Goal: Task Accomplishment & Management: Use online tool/utility

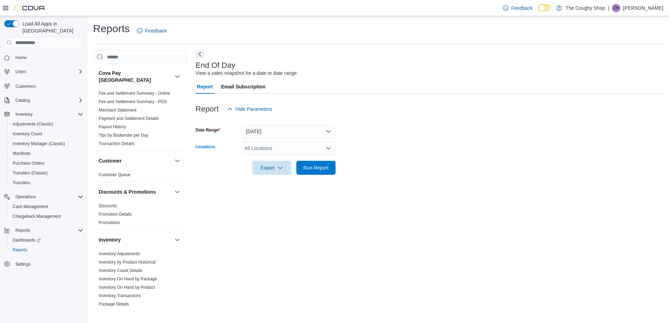
click at [261, 150] on div "All Locations" at bounding box center [289, 148] width 94 height 14
click at [257, 170] on span "[STREET_ADDRESS]" at bounding box center [281, 170] width 48 height 7
click at [329, 219] on div "End Of Day View a sales snapshot for a date or date range. Report Email Subscri…" at bounding box center [429, 178] width 468 height 256
click at [307, 167] on span "Run Report" at bounding box center [315, 167] width 25 height 7
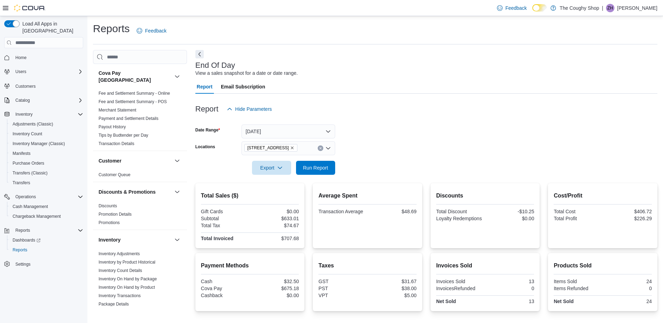
scroll to position [61, 0]
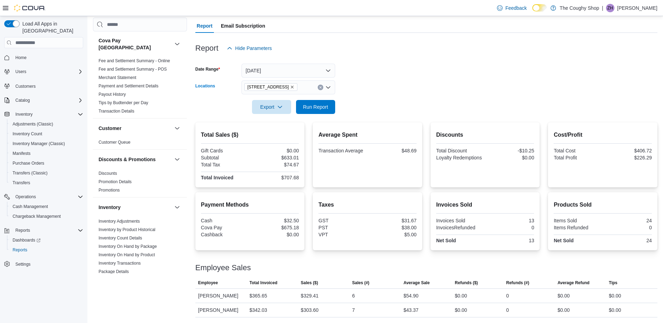
click at [291, 88] on icon "Remove 3885 Sherwood Drive from selection in this group" at bounding box center [292, 87] width 3 height 3
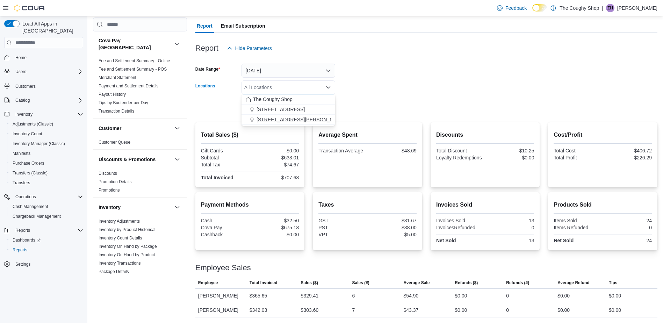
click at [267, 122] on span "[STREET_ADDRESS][PERSON_NAME]" at bounding box center [301, 119] width 89 height 7
click at [398, 106] on form "Date Range Today Locations 4621 Albert Street Combo box. Selected. 4621 Albert …" at bounding box center [426, 84] width 462 height 59
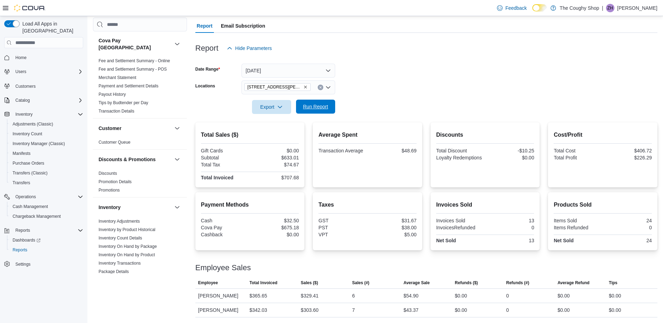
click at [306, 110] on span "Run Report" at bounding box center [315, 106] width 25 height 7
click at [320, 85] on button "Clear input" at bounding box center [321, 88] width 6 height 6
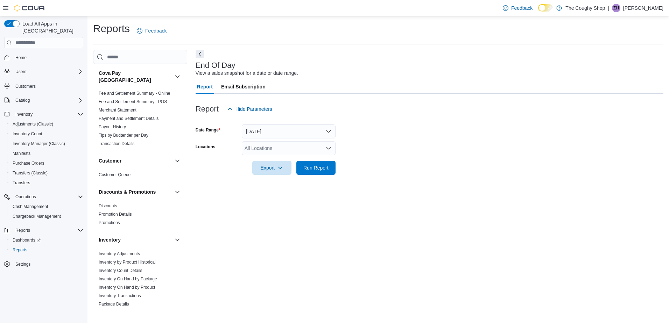
click at [259, 147] on div "All Locations" at bounding box center [289, 148] width 94 height 14
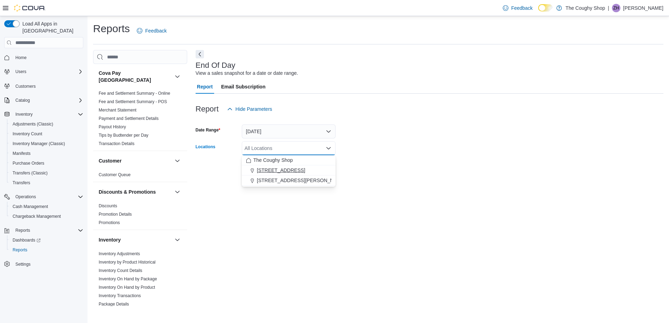
click at [269, 171] on span "[STREET_ADDRESS]" at bounding box center [281, 170] width 48 height 7
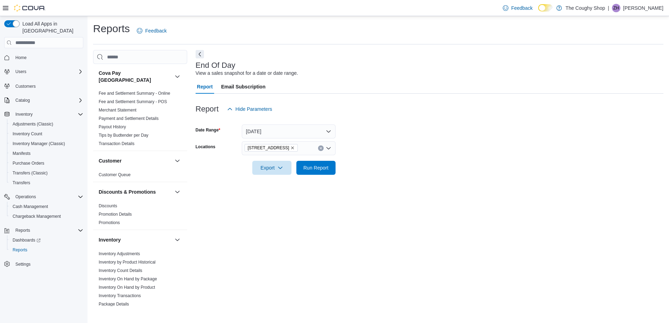
click at [265, 203] on div "End Of Day View a sales snapshot for a date or date range. Report Email Subscri…" at bounding box center [429, 178] width 468 height 256
click at [314, 171] on span "Run Report" at bounding box center [315, 167] width 25 height 7
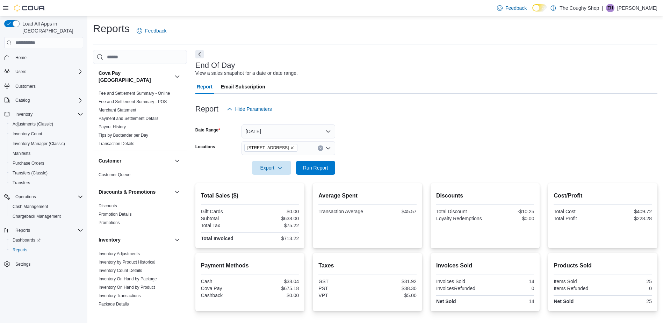
scroll to position [61, 0]
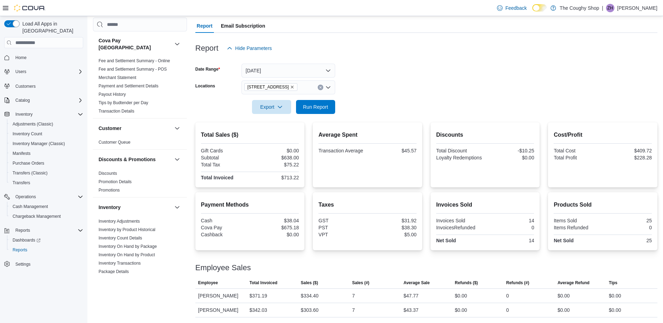
click at [384, 200] on div "Taxes GST $31.92 PST $38.30 VPT $5.00" at bounding box center [368, 221] width 98 height 47
click at [304, 105] on span "Run Report" at bounding box center [315, 106] width 25 height 7
click at [318, 111] on span "Run Report" at bounding box center [315, 107] width 31 height 14
